Goal: Check status

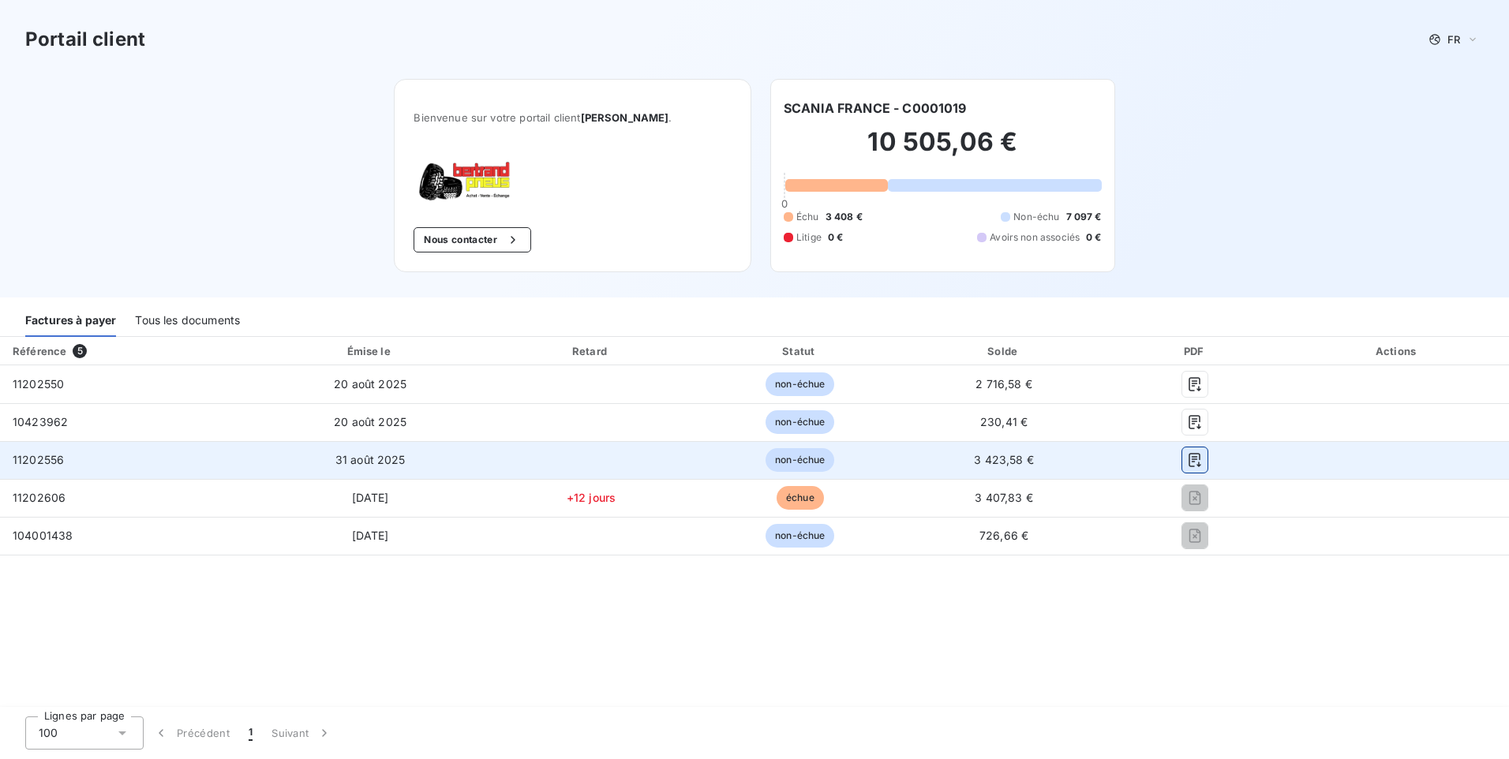
click at [1193, 467] on icon "button" at bounding box center [1196, 460] width 12 height 14
click at [816, 472] on span "non-échue" at bounding box center [800, 460] width 69 height 24
click at [1199, 467] on icon "button" at bounding box center [1196, 460] width 12 height 14
click at [1196, 468] on icon "button" at bounding box center [1195, 460] width 16 height 16
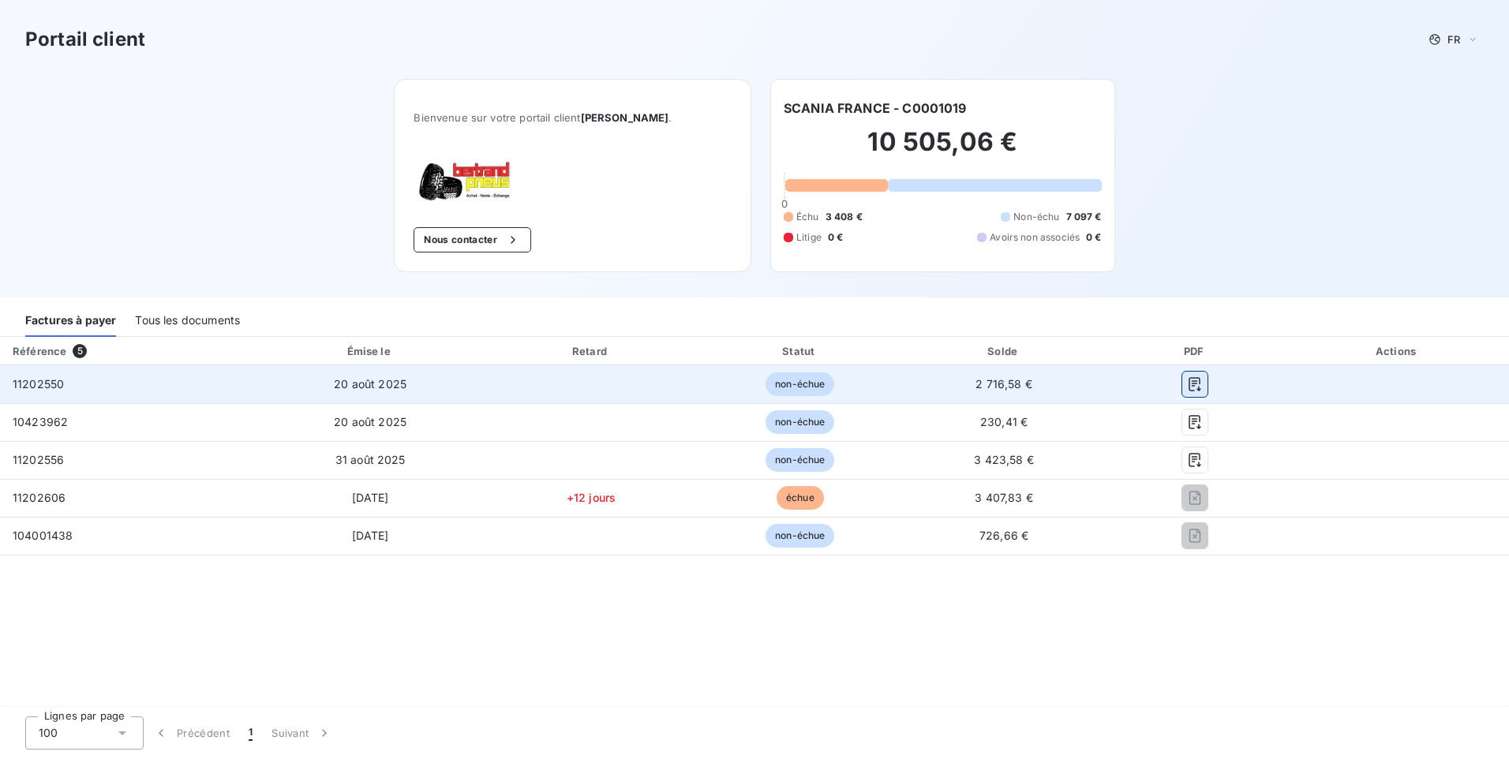
click at [1193, 392] on icon "button" at bounding box center [1195, 385] width 16 height 16
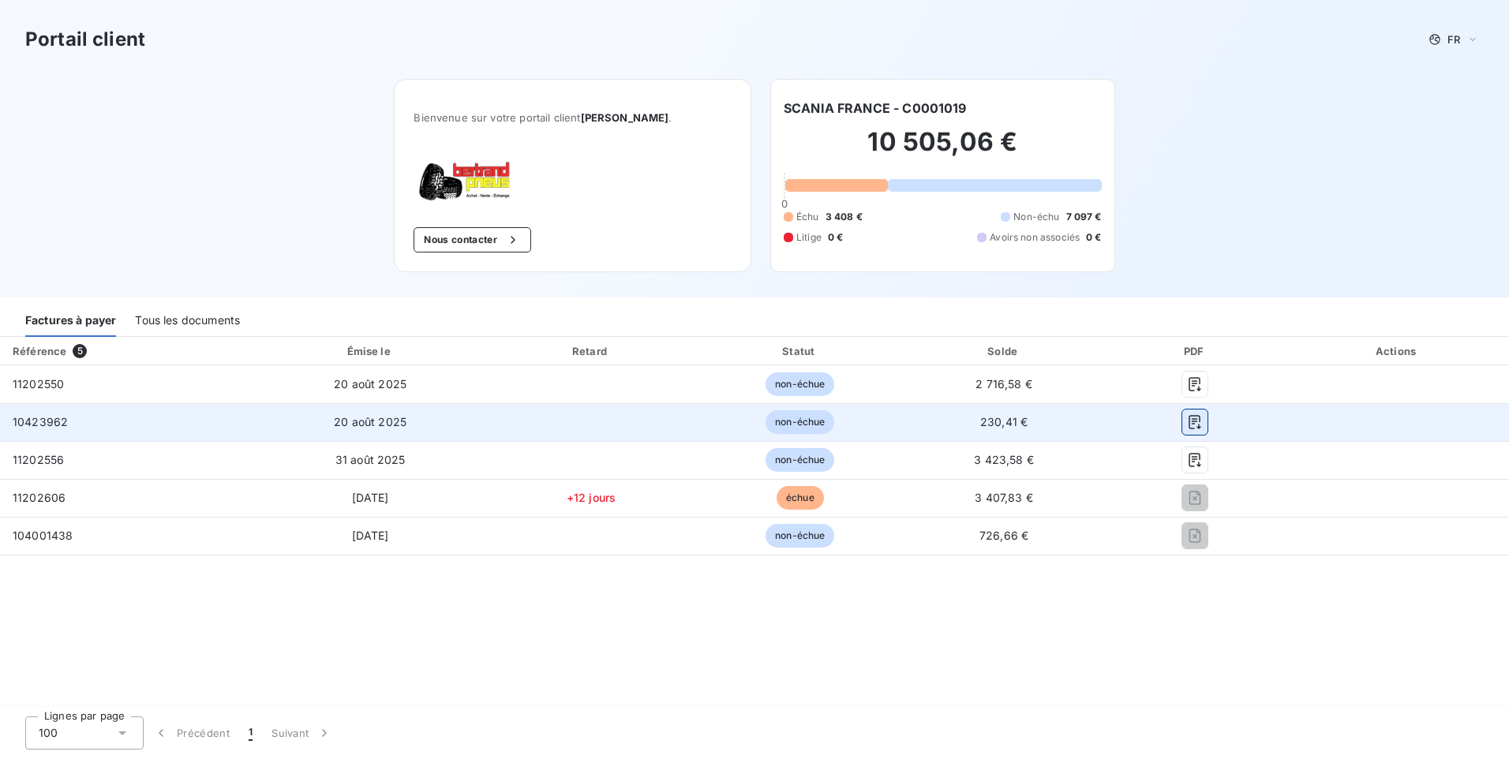
click at [1198, 429] on icon "button" at bounding box center [1196, 422] width 12 height 14
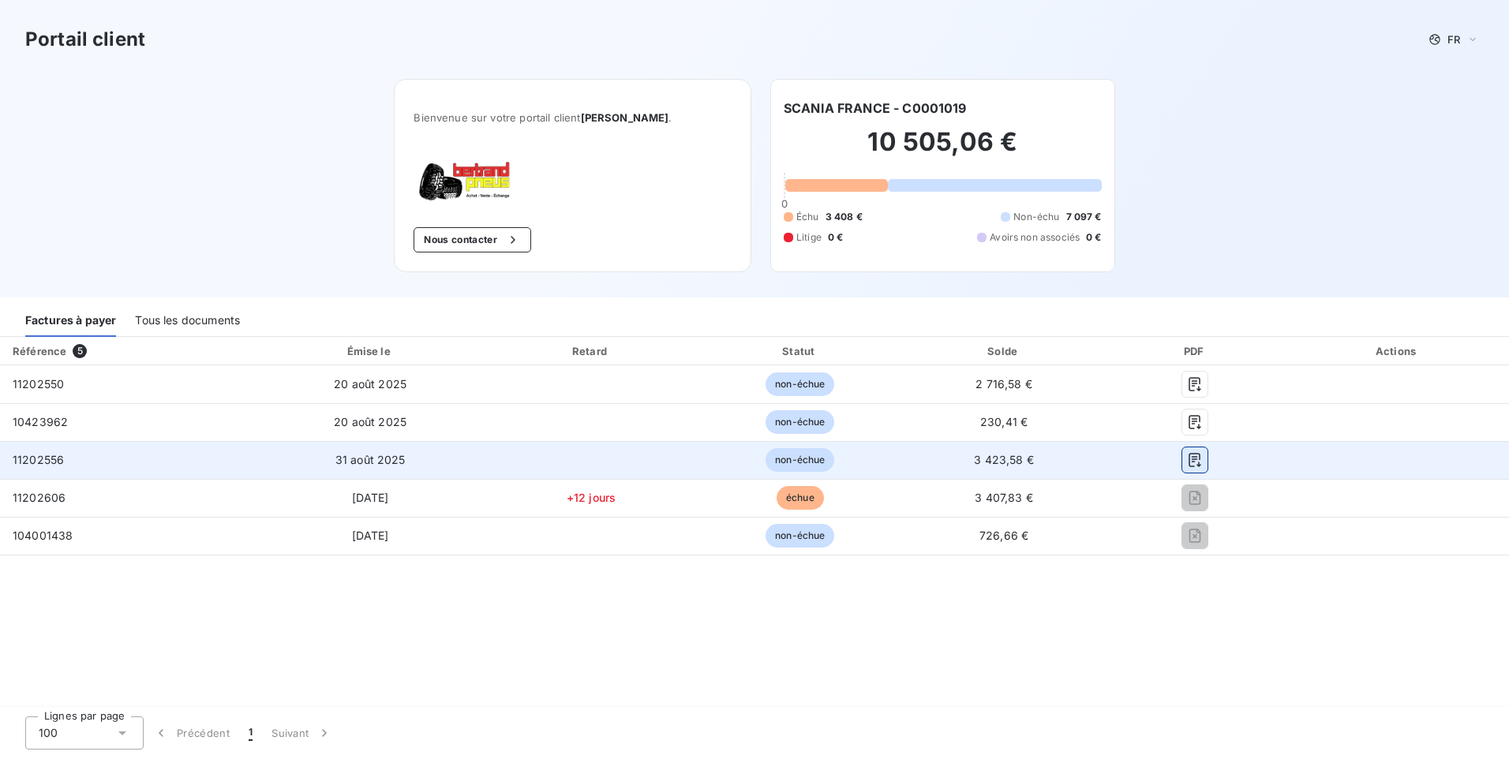
click at [1192, 467] on icon "button" at bounding box center [1196, 460] width 12 height 14
